Goal: Check status: Check status

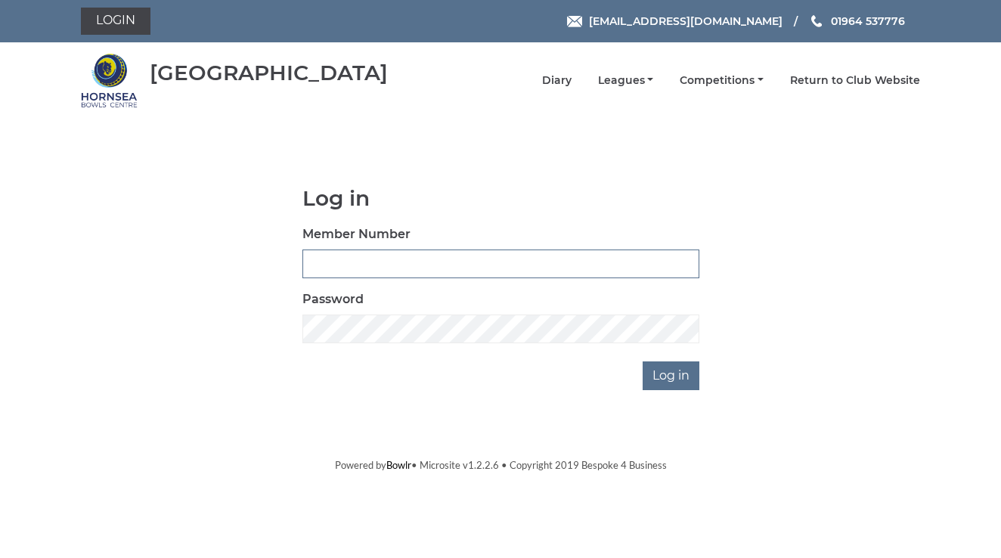
type input "1105"
click at [657, 376] on input "Log in" at bounding box center [671, 375] width 57 height 29
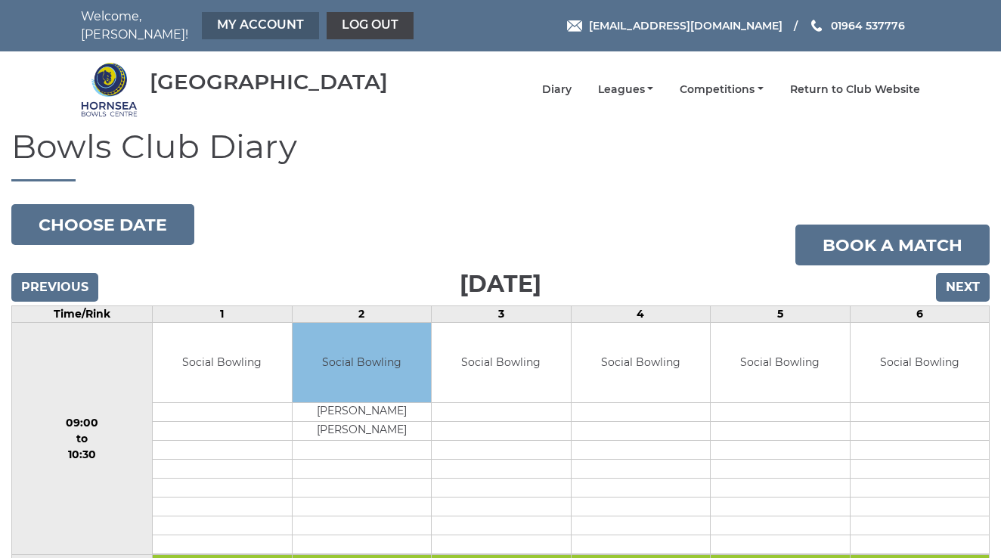
click at [237, 16] on link "My Account" at bounding box center [260, 25] width 117 height 27
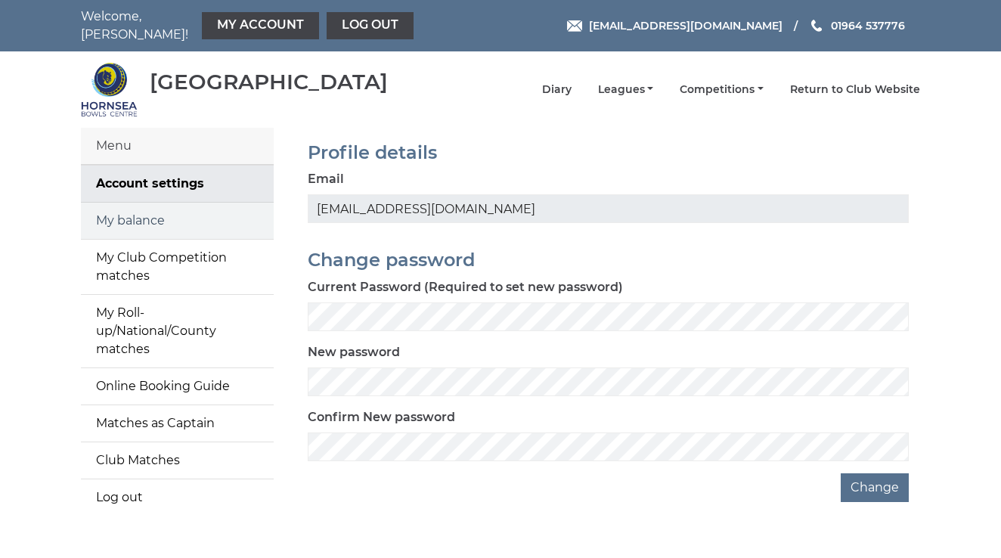
click at [147, 203] on link "My balance" at bounding box center [177, 221] width 193 height 36
